Goal: Information Seeking & Learning: Compare options

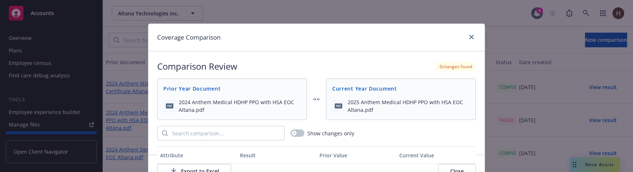
scroll to position [45, 0]
